Goal: Information Seeking & Learning: Learn about a topic

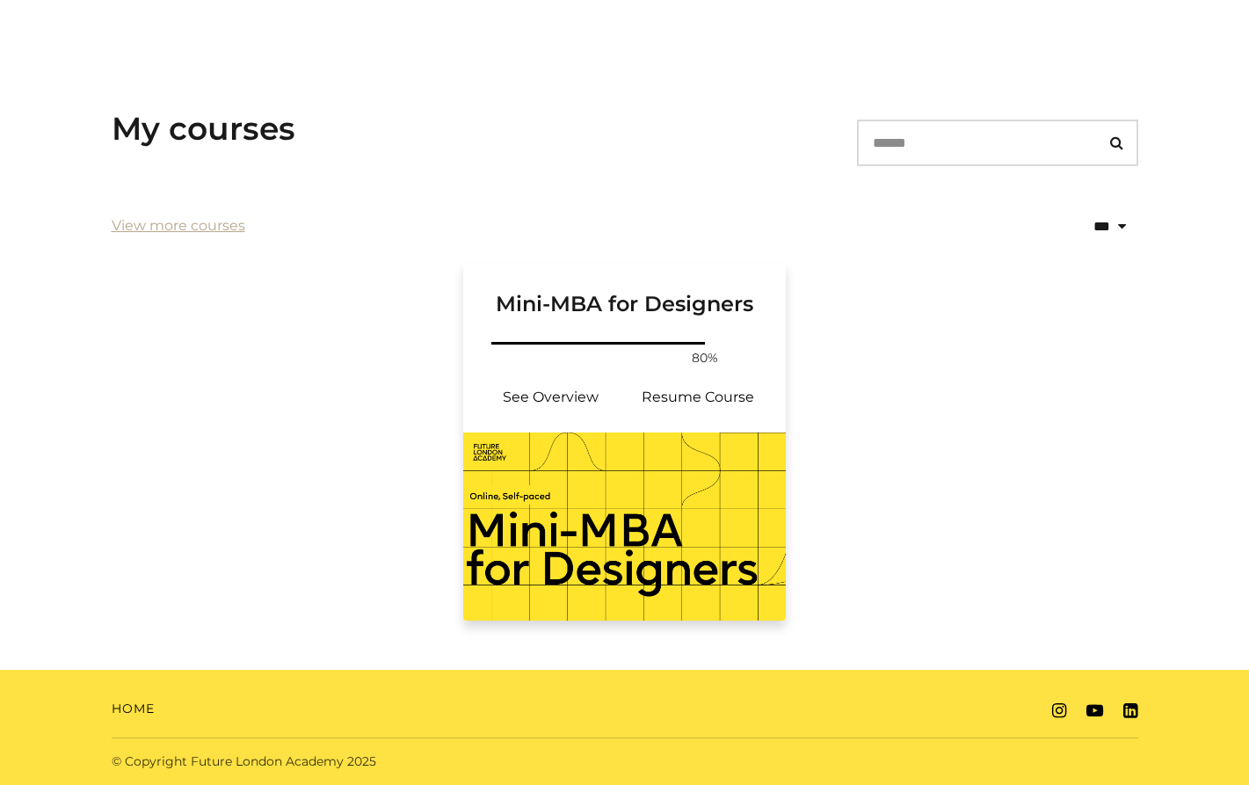
scroll to position [229, 0]
click at [550, 405] on link "See Overview" at bounding box center [551, 398] width 148 height 42
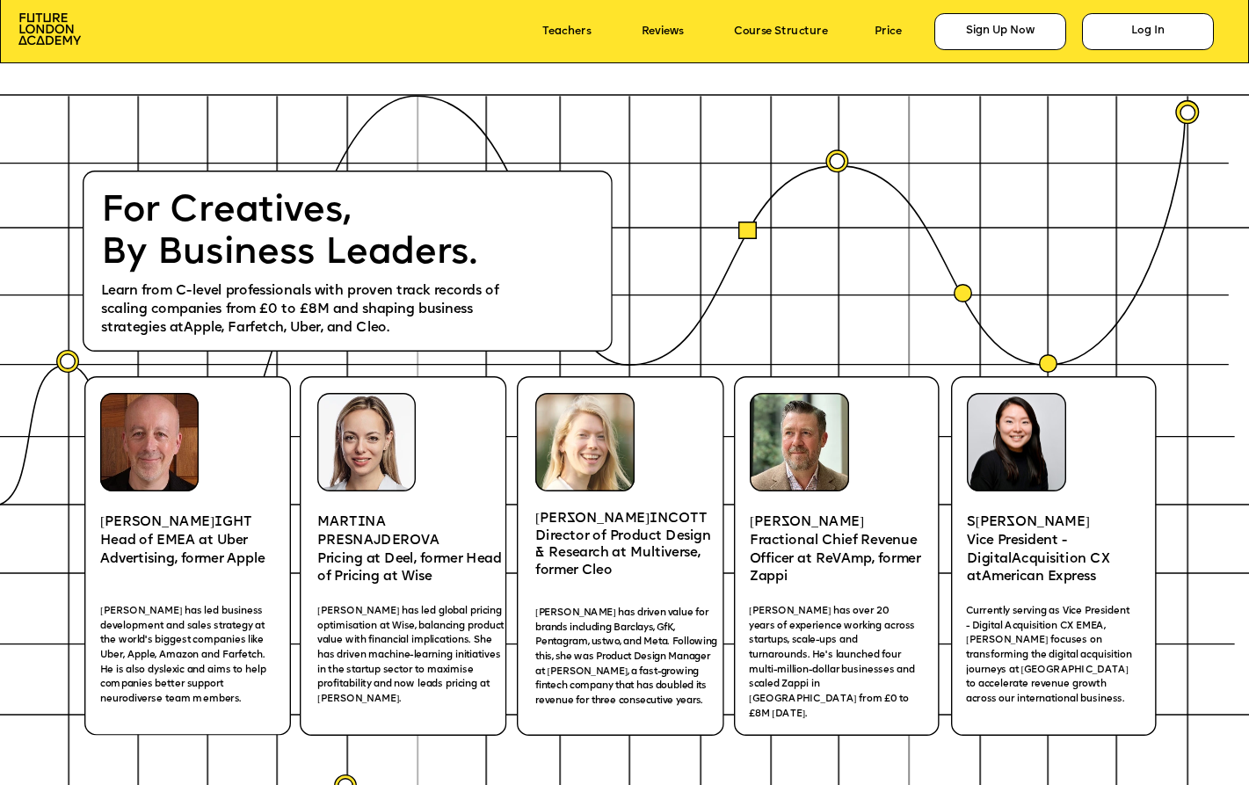
scroll to position [2391, 0]
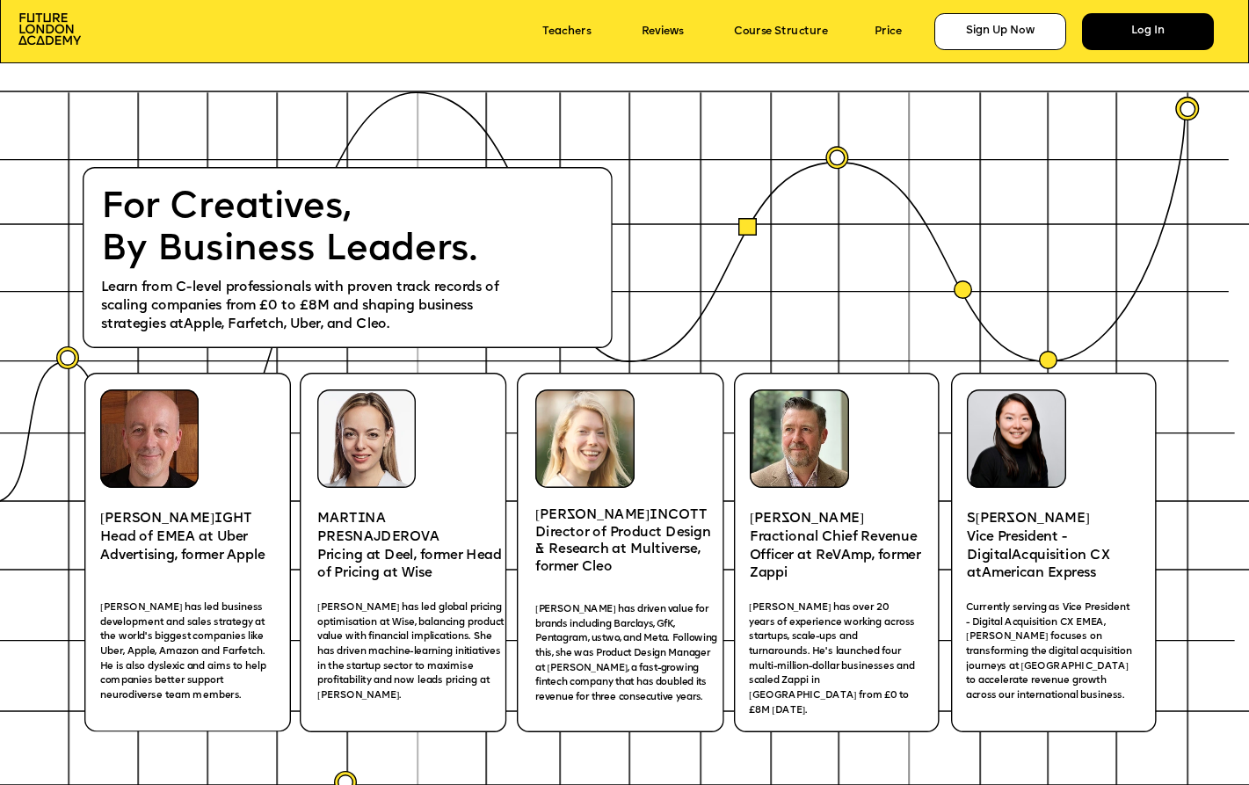
click at [1128, 31] on div "Log In" at bounding box center [1148, 31] width 132 height 37
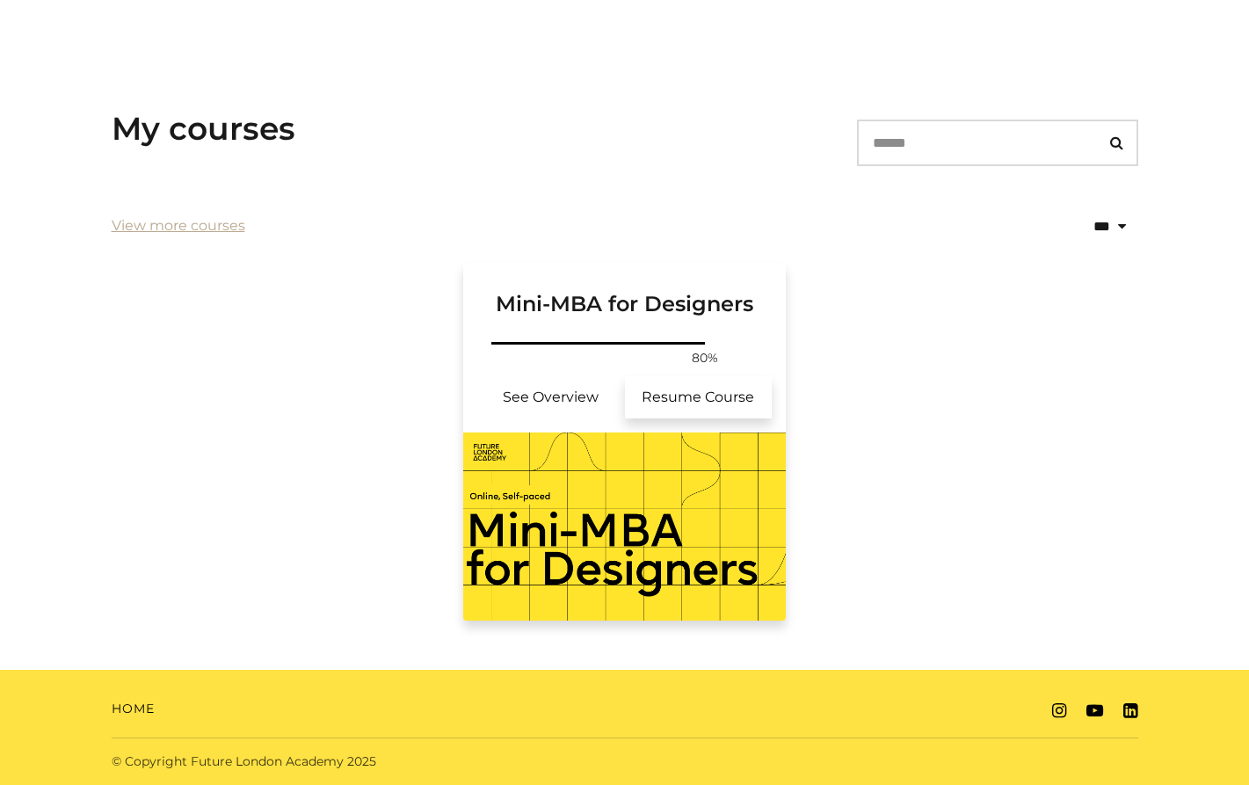
scroll to position [229, 0]
click at [734, 397] on link "Resume Course" at bounding box center [699, 398] width 148 height 42
